Goal: Information Seeking & Learning: Learn about a topic

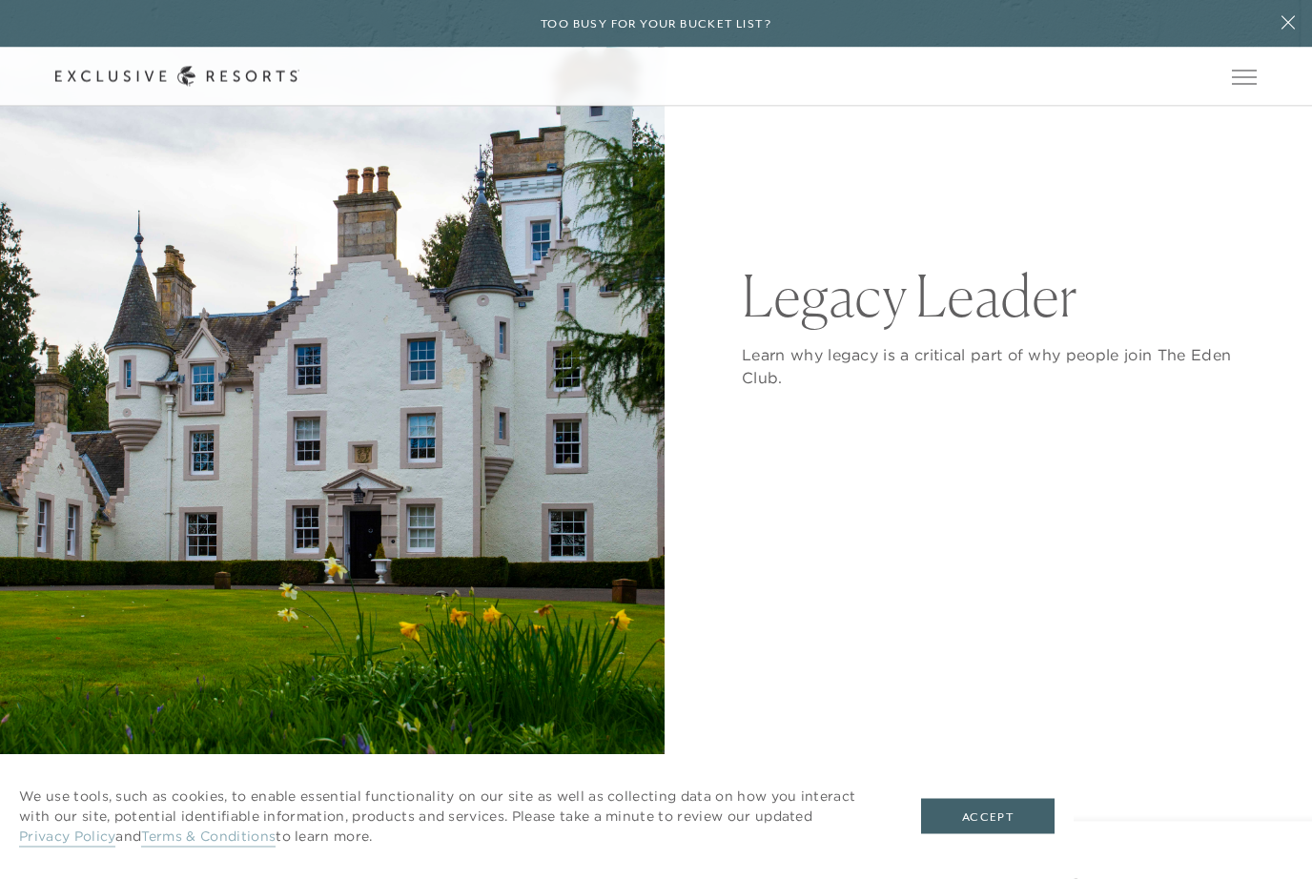
scroll to position [317, 0]
click at [1006, 835] on button "Accept" at bounding box center [987, 817] width 133 height 36
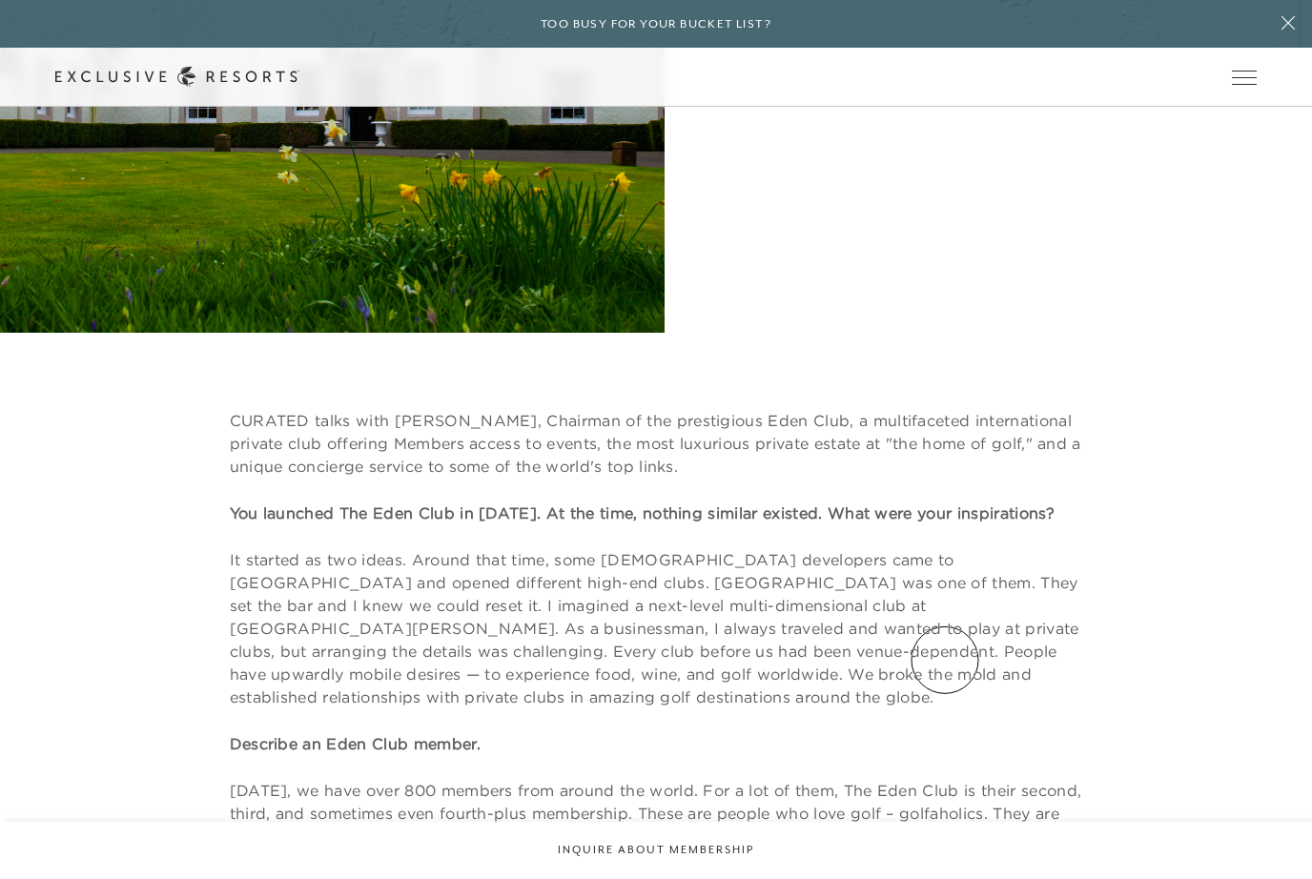
scroll to position [0, 0]
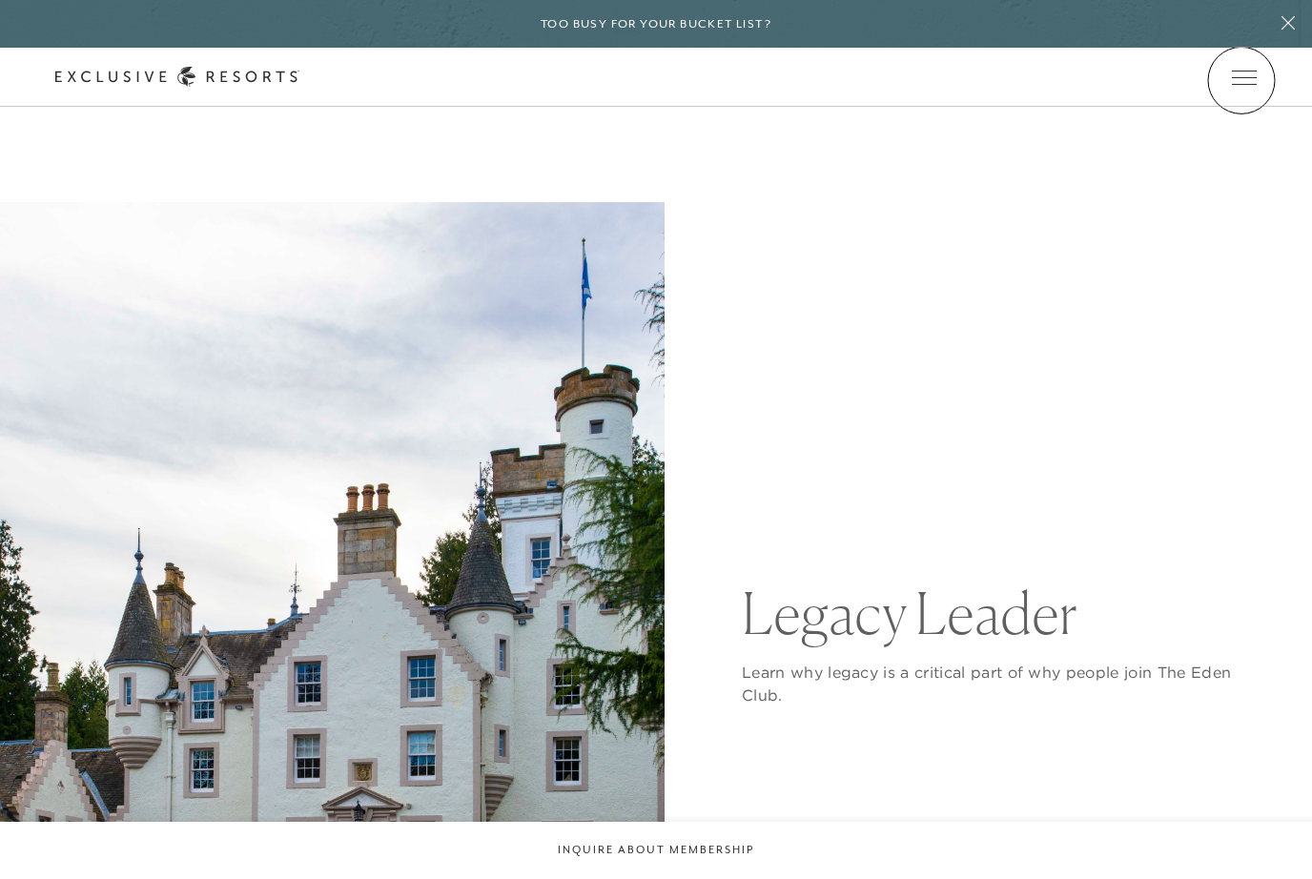
click at [1241, 80] on span "Open navigation" at bounding box center [1244, 77] width 25 height 13
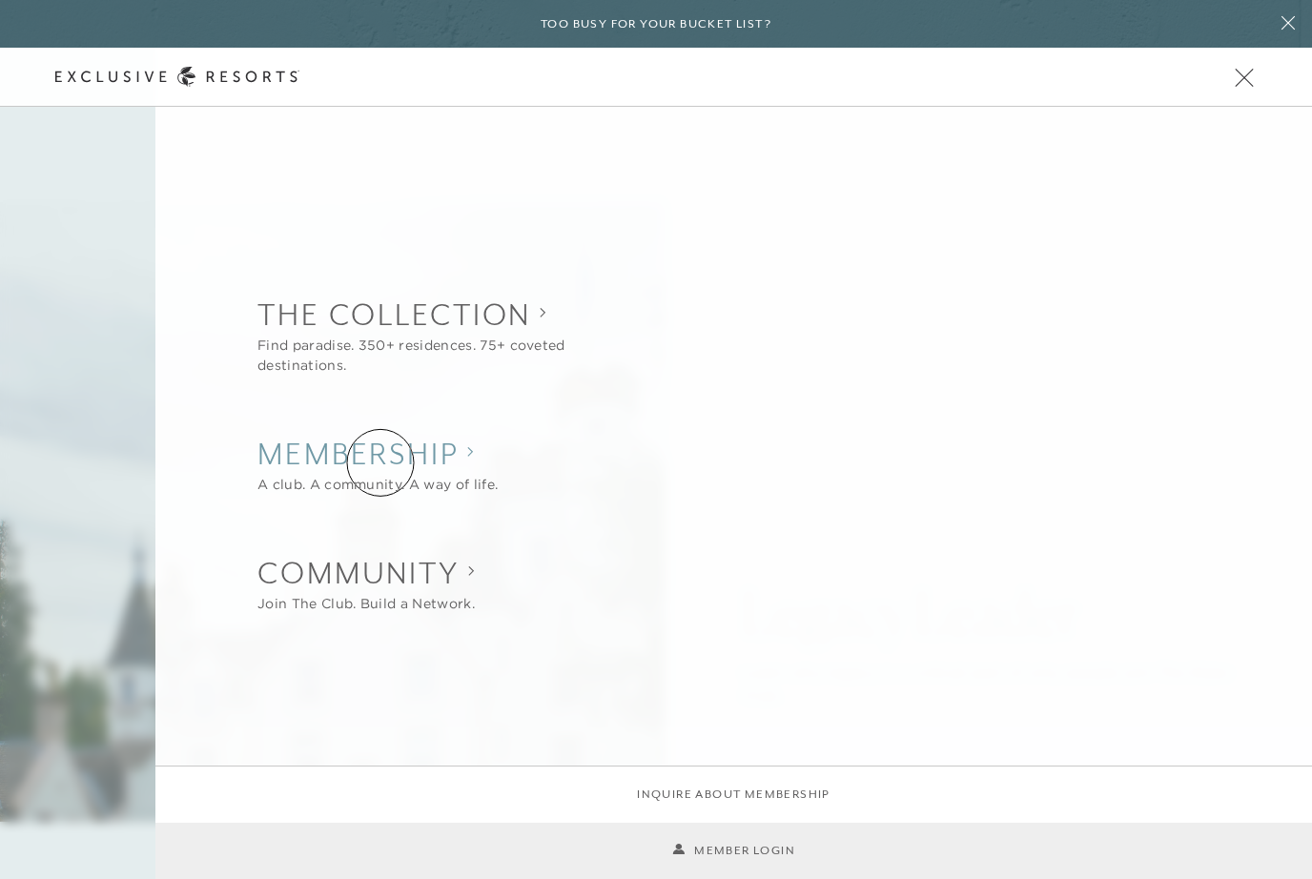
click at [380, 462] on h2 "Membership" at bounding box center [377, 454] width 240 height 42
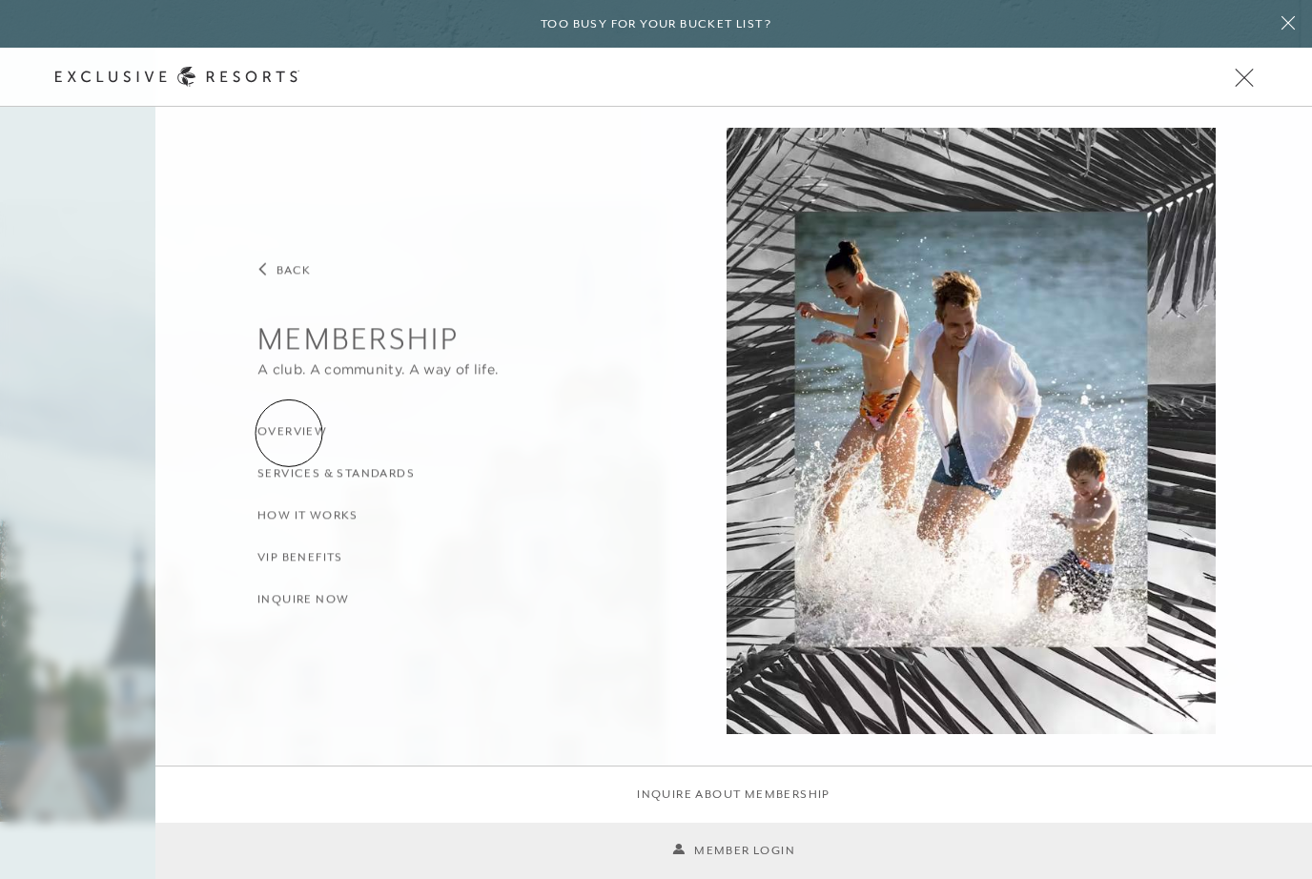
click at [289, 433] on h3 "Overview" at bounding box center [292, 431] width 70 height 18
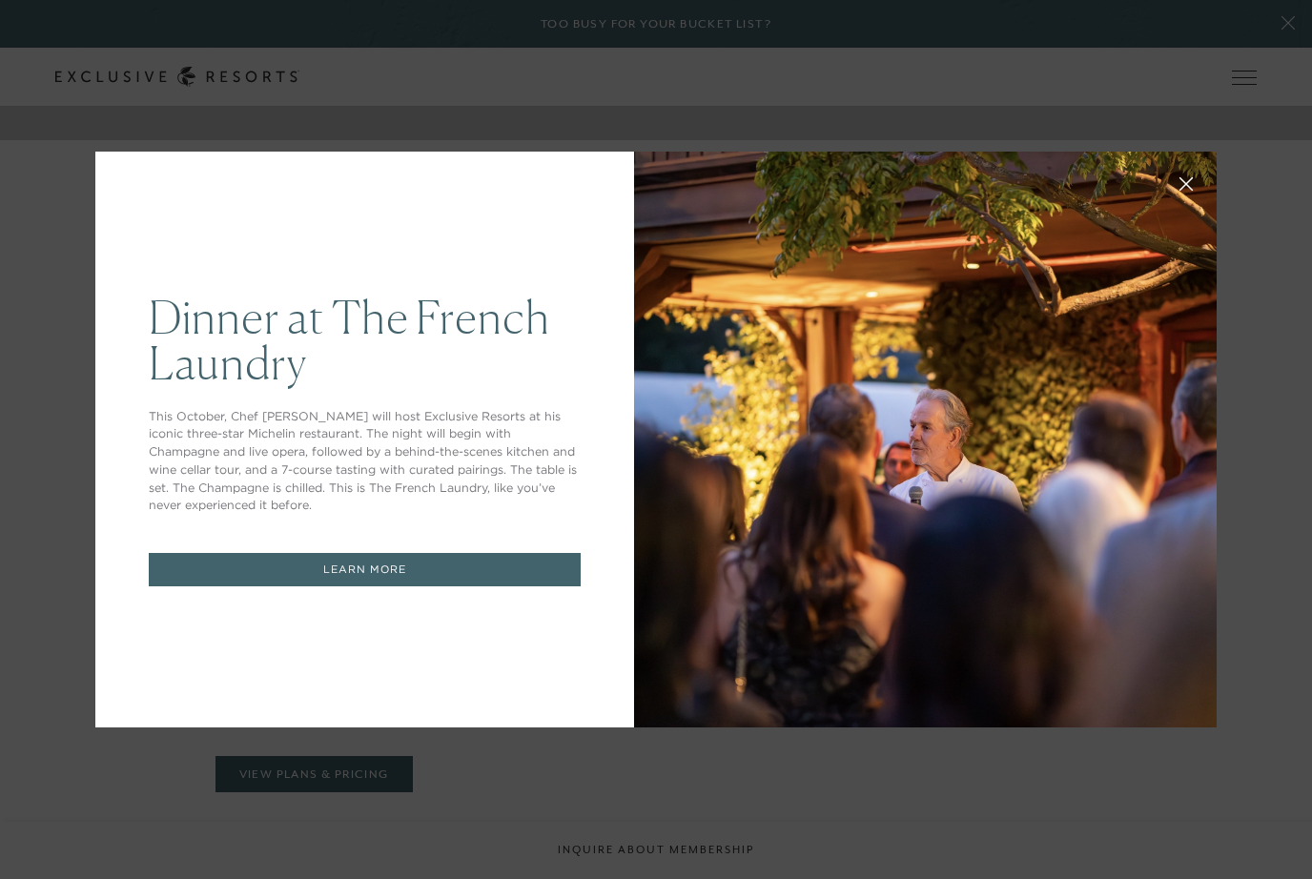
scroll to position [732, 0]
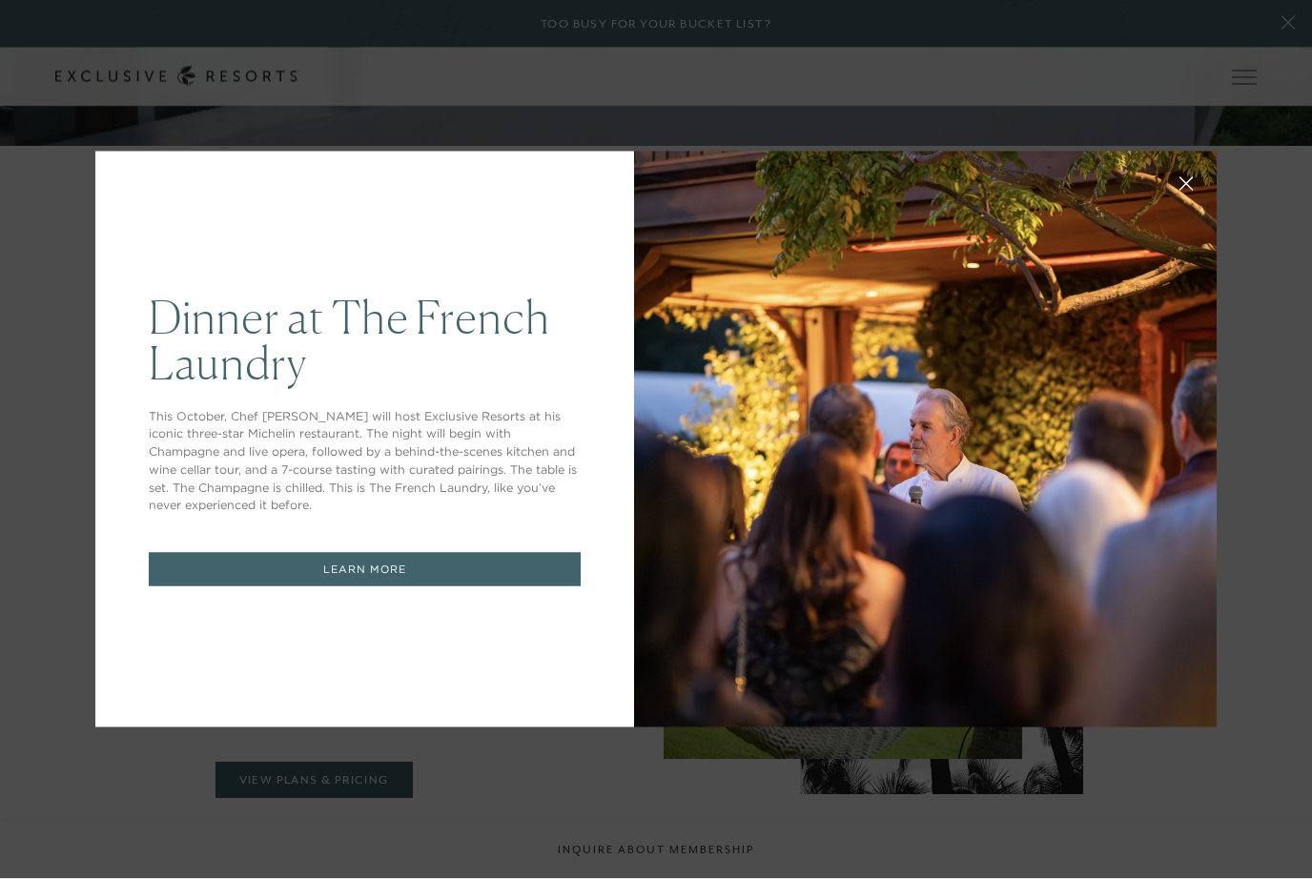
click at [1187, 192] on icon at bounding box center [1186, 184] width 14 height 14
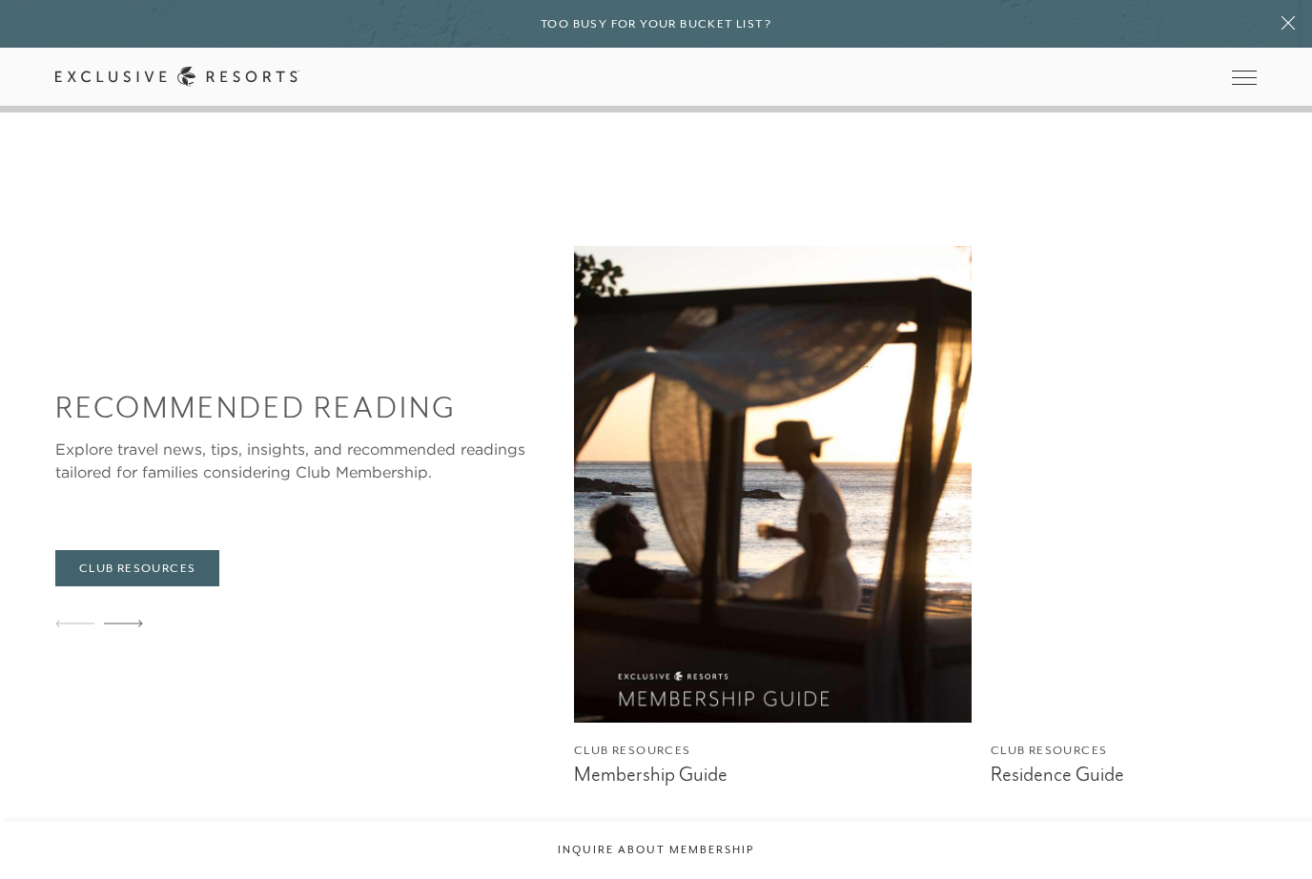
scroll to position [5948, 0]
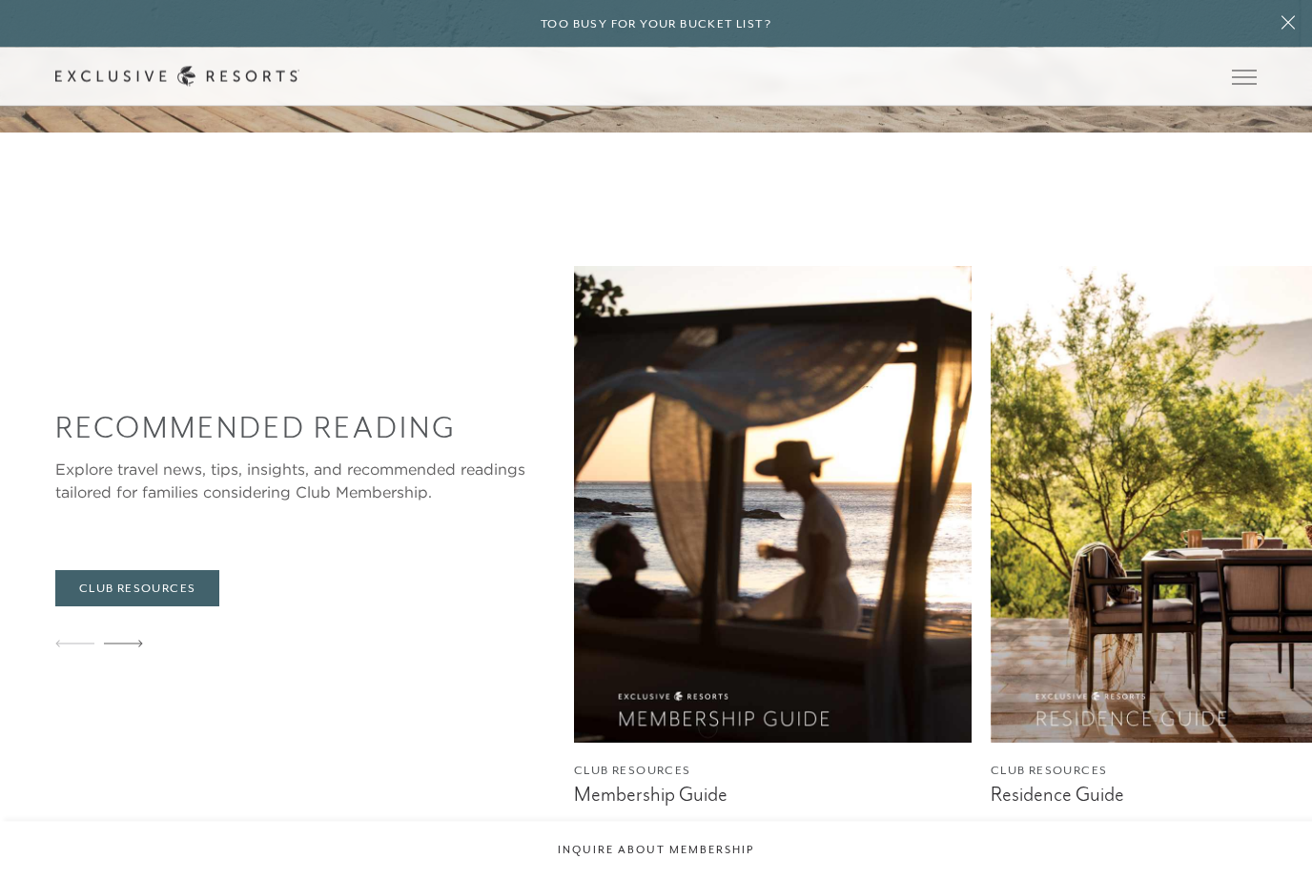
click at [719, 707] on img at bounding box center [773, 505] width 398 height 477
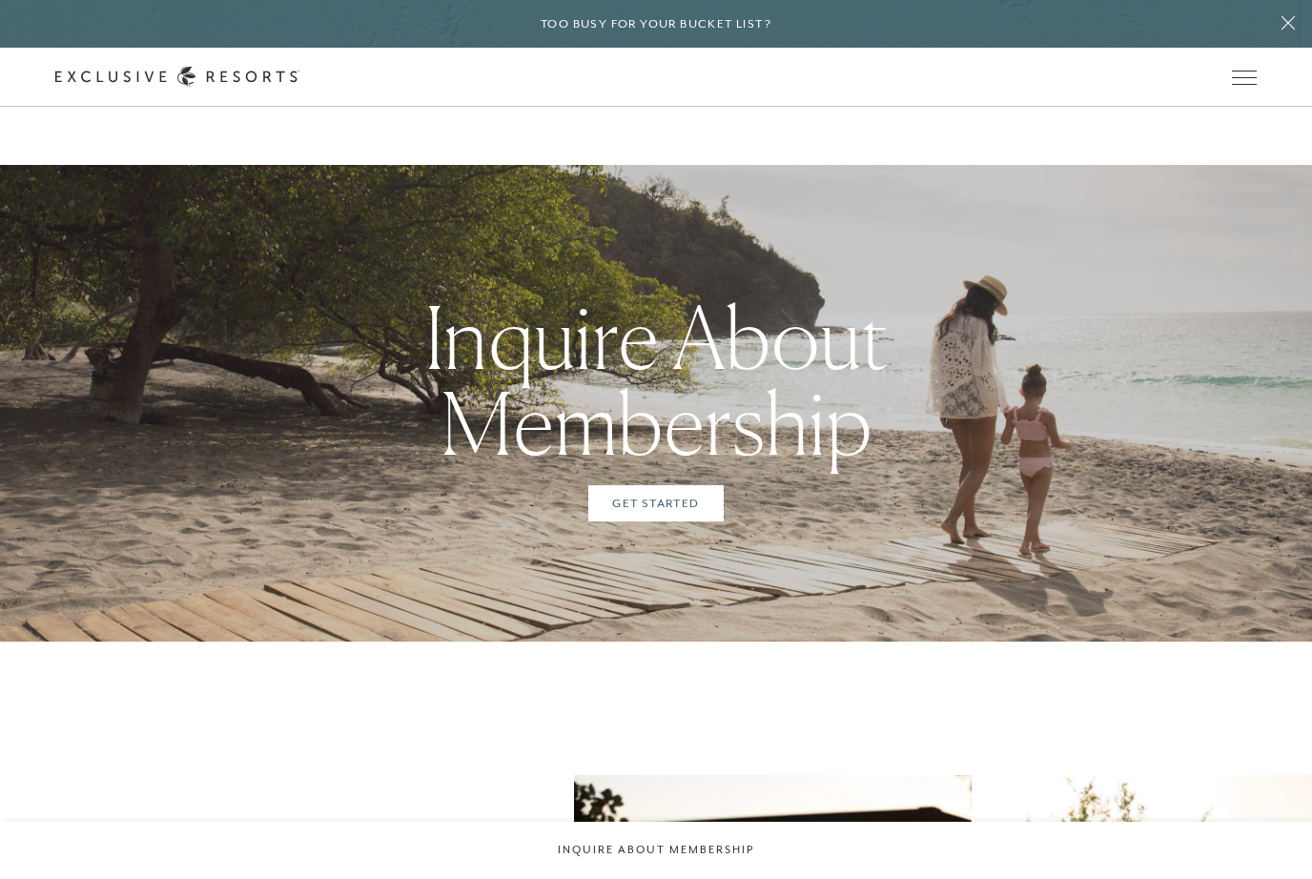
scroll to position [5233, 0]
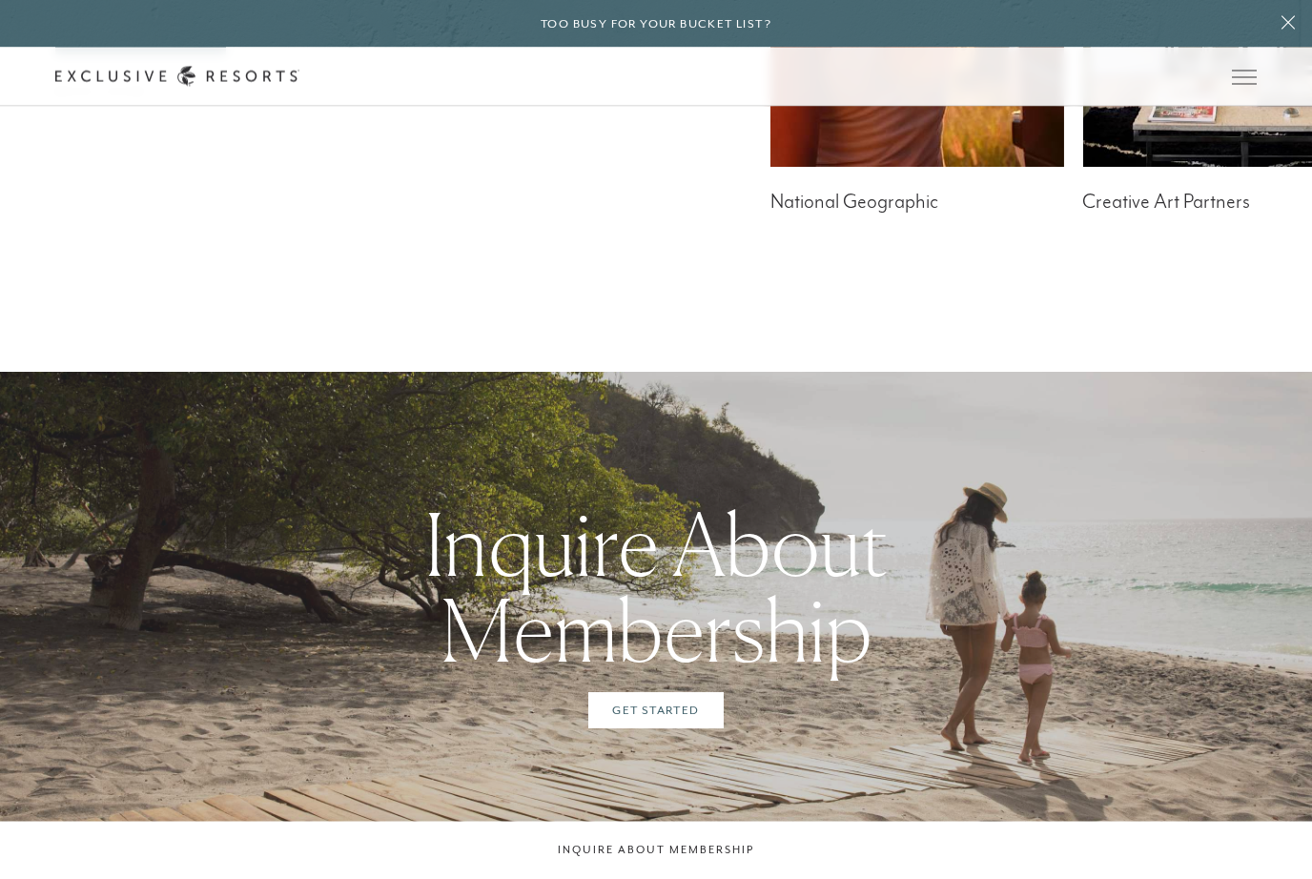
click at [1246, 78] on span "Open navigation" at bounding box center [1244, 77] width 25 height 13
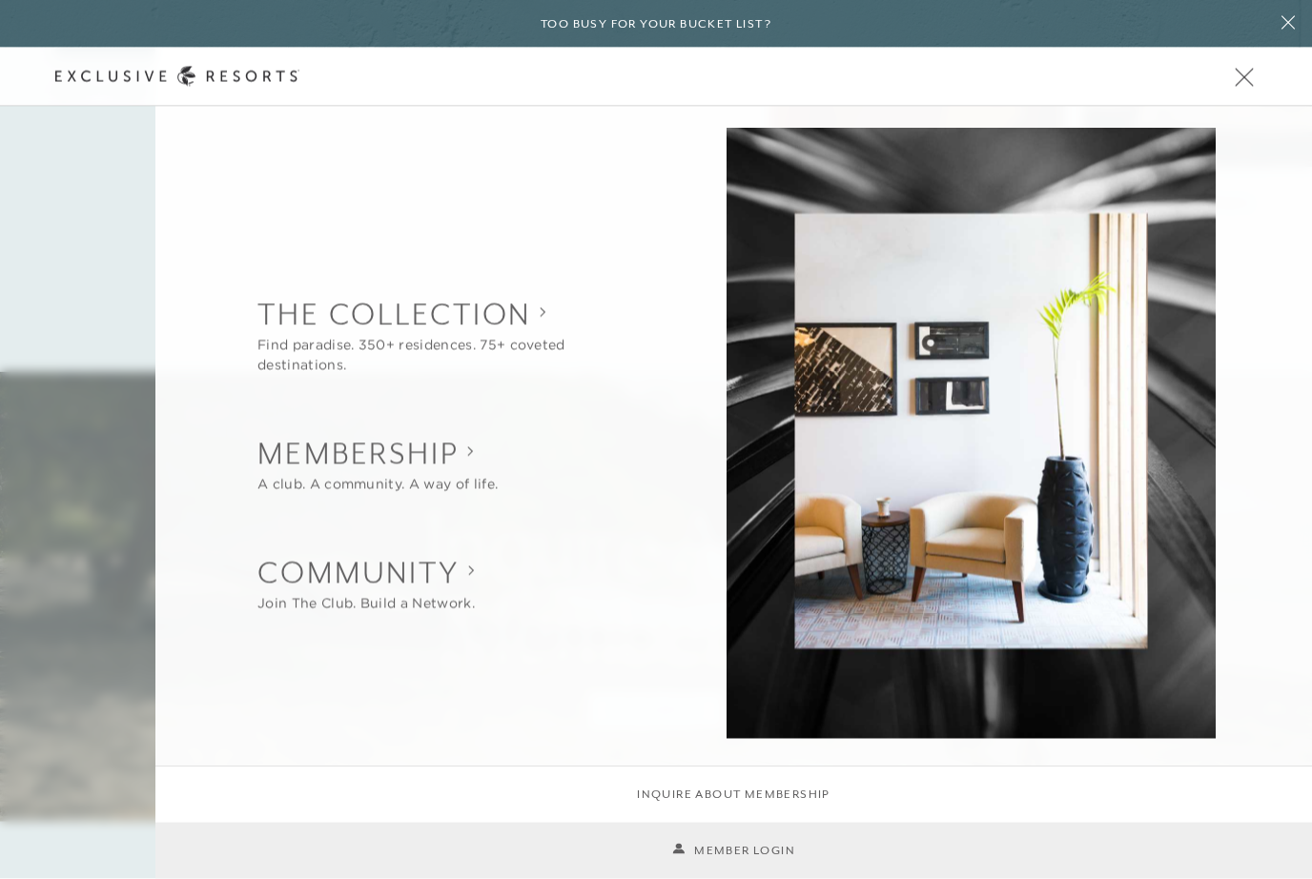
scroll to position [5233, 0]
click at [372, 322] on collection "The Collection" at bounding box center [451, 315] width 388 height 42
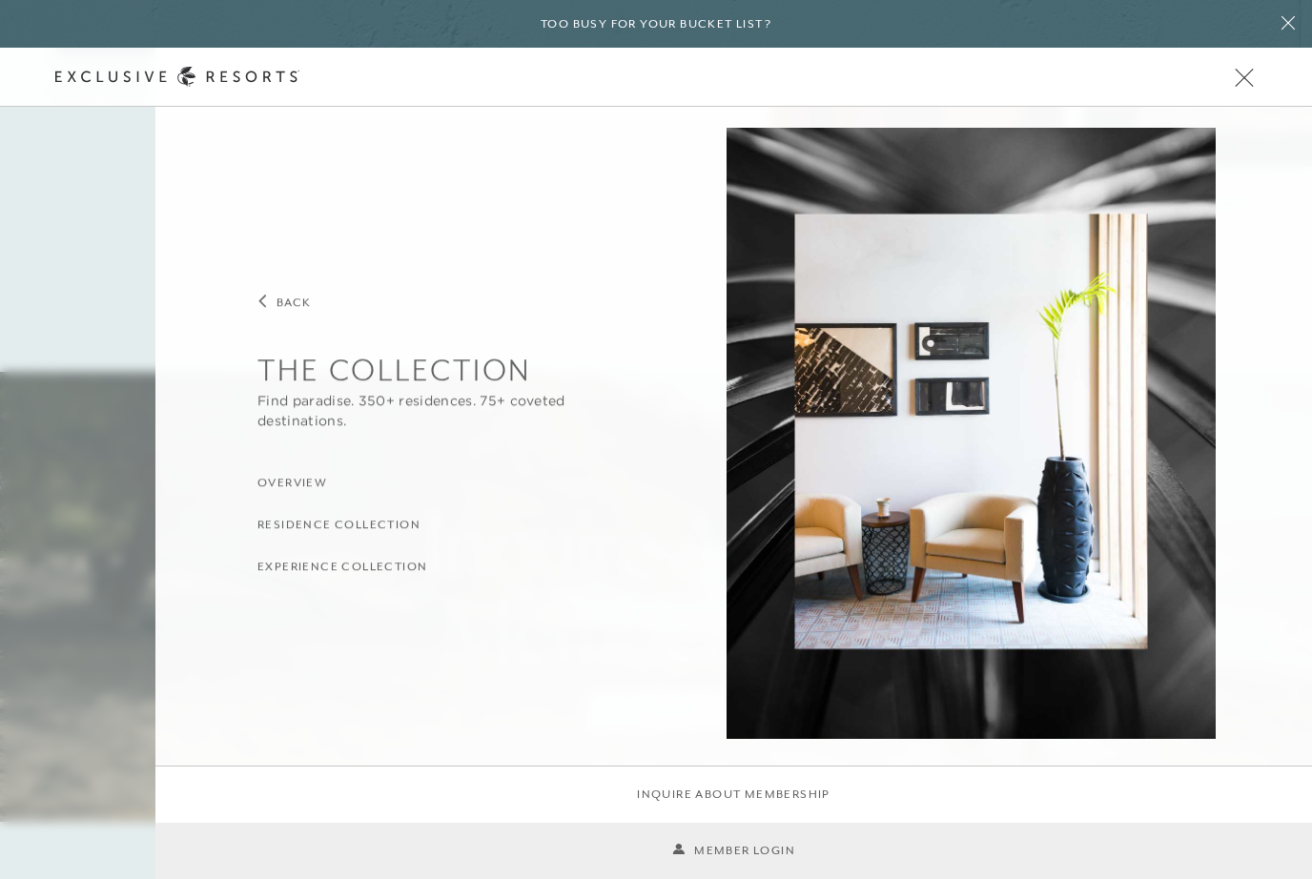
click at [316, 562] on h3 "Experience Collection" at bounding box center [342, 567] width 170 height 18
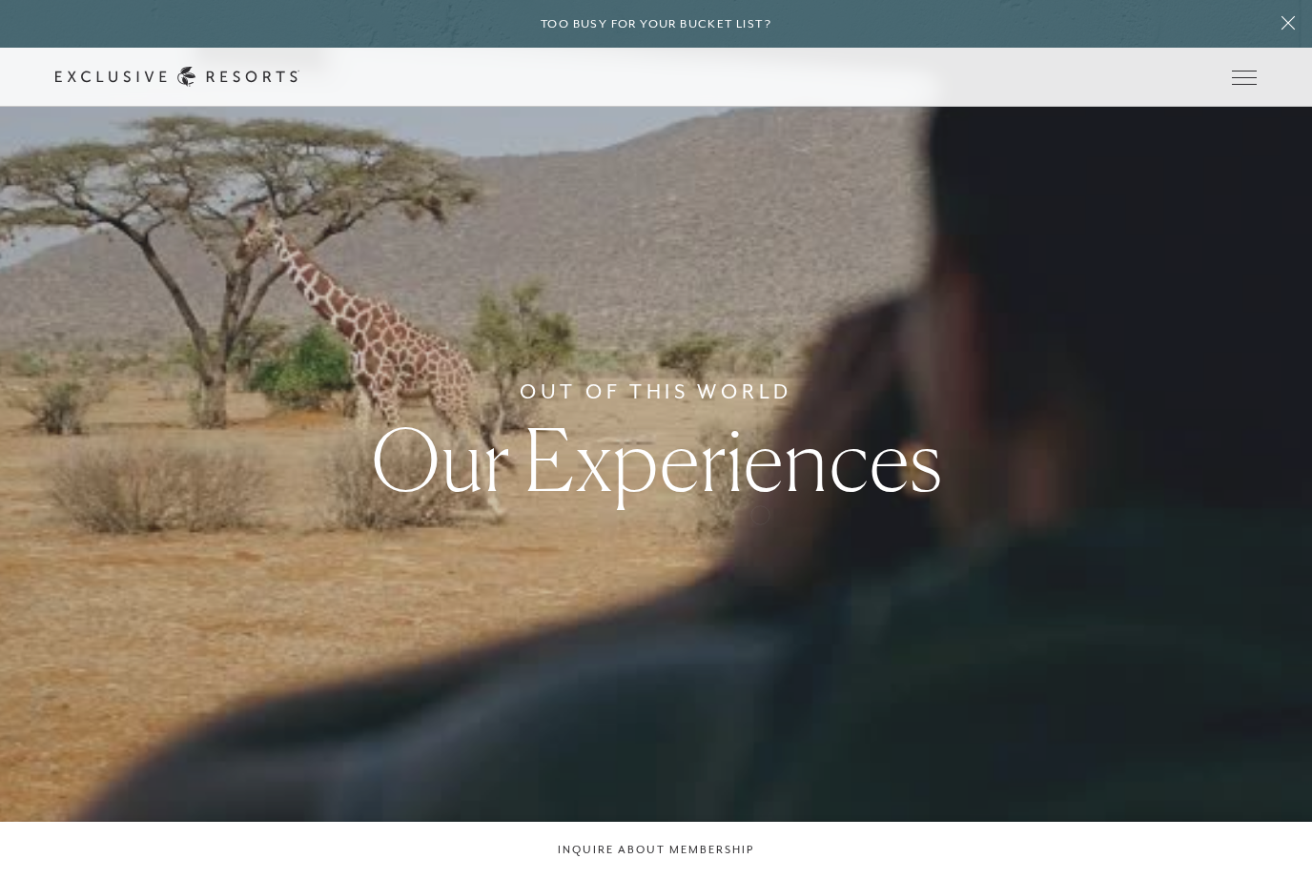
click at [143, 698] on div "Out Of This World Our Experiences" at bounding box center [656, 439] width 1312 height 879
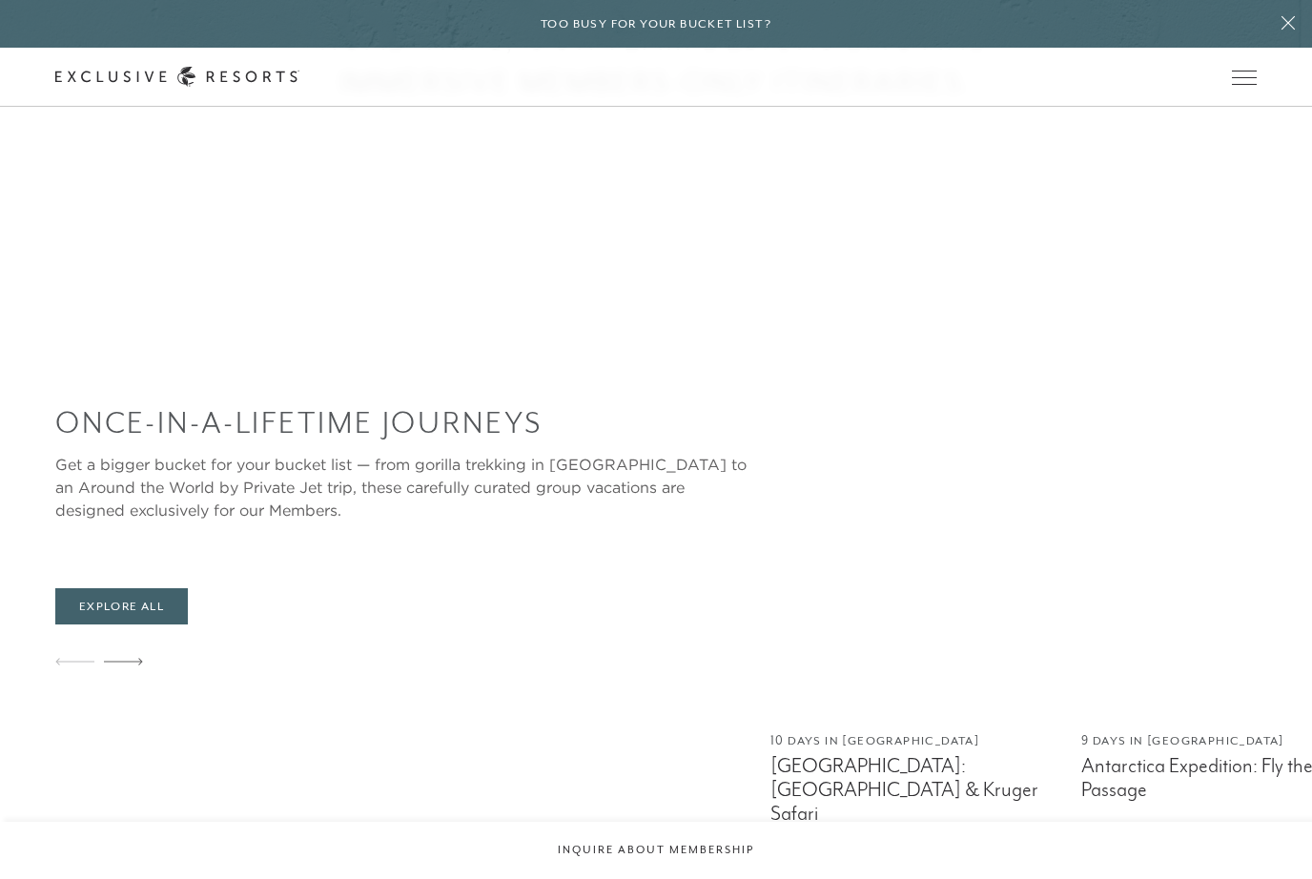
scroll to position [997, 0]
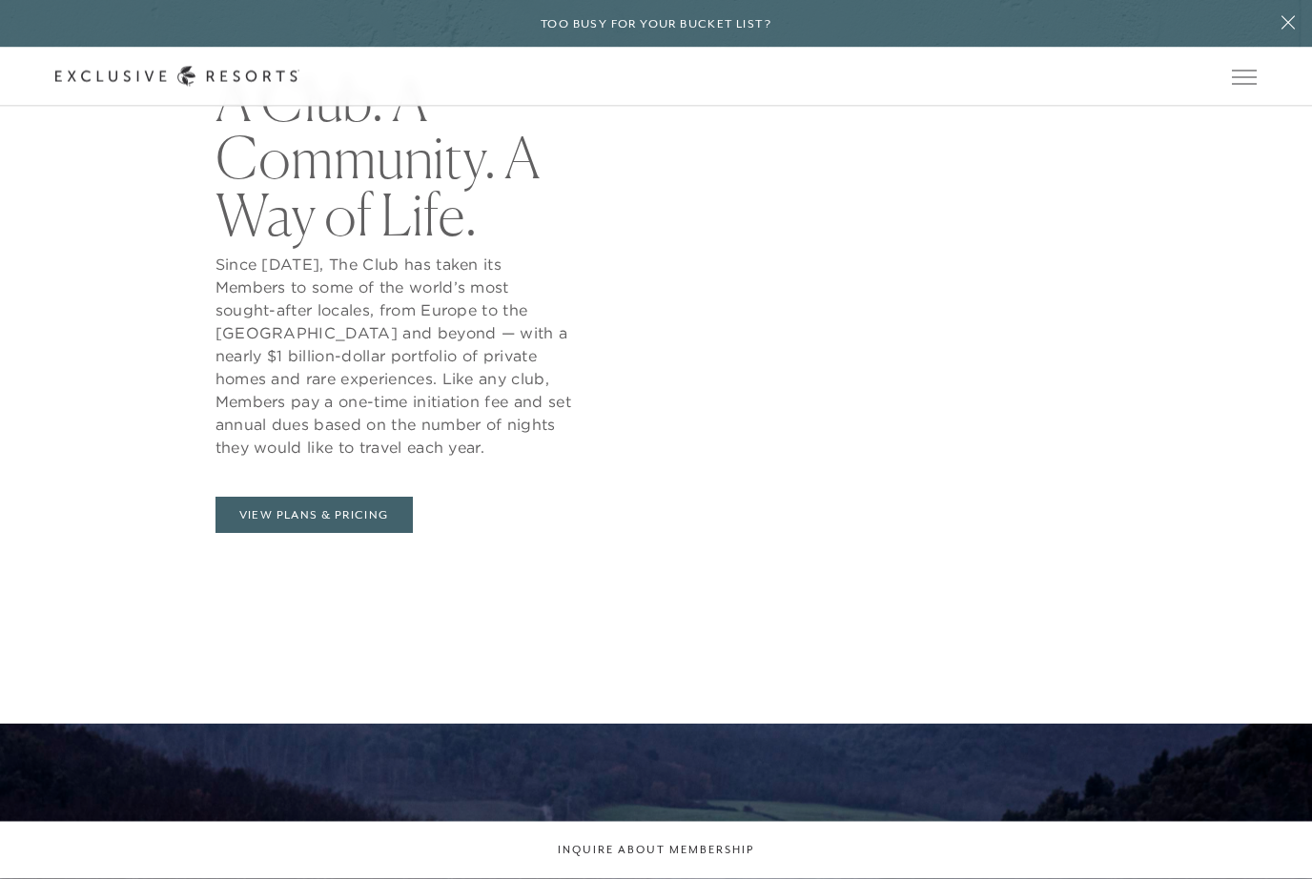
scroll to position [5233, 0]
